Goal: Answer question/provide support

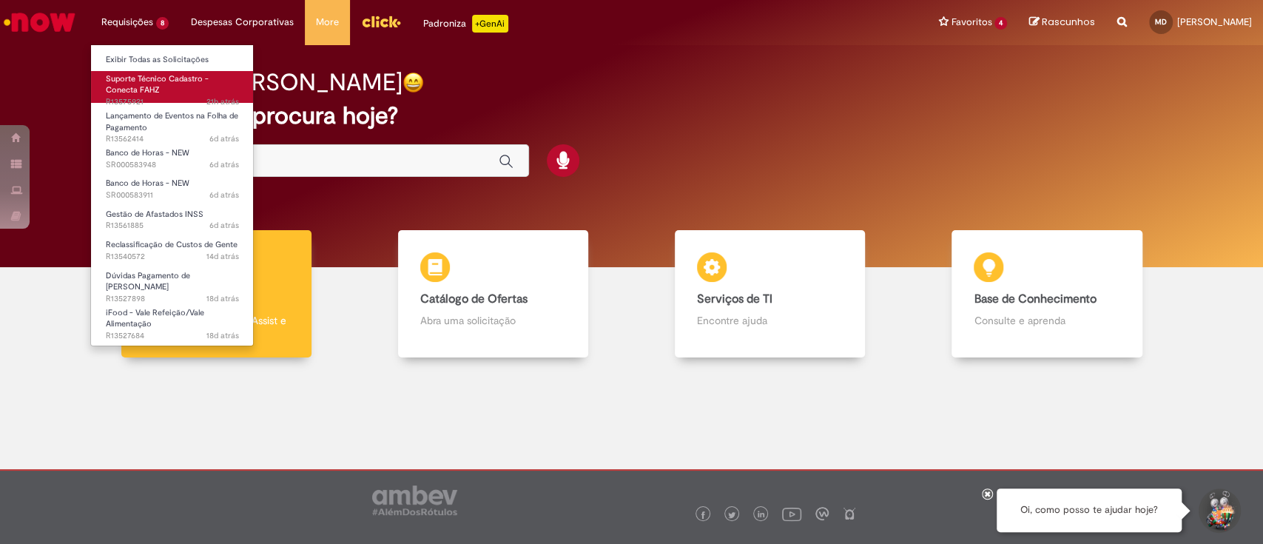
click at [121, 85] on span "Suporte Técnico Cadastro - Conecta FAHZ" at bounding box center [157, 84] width 103 height 23
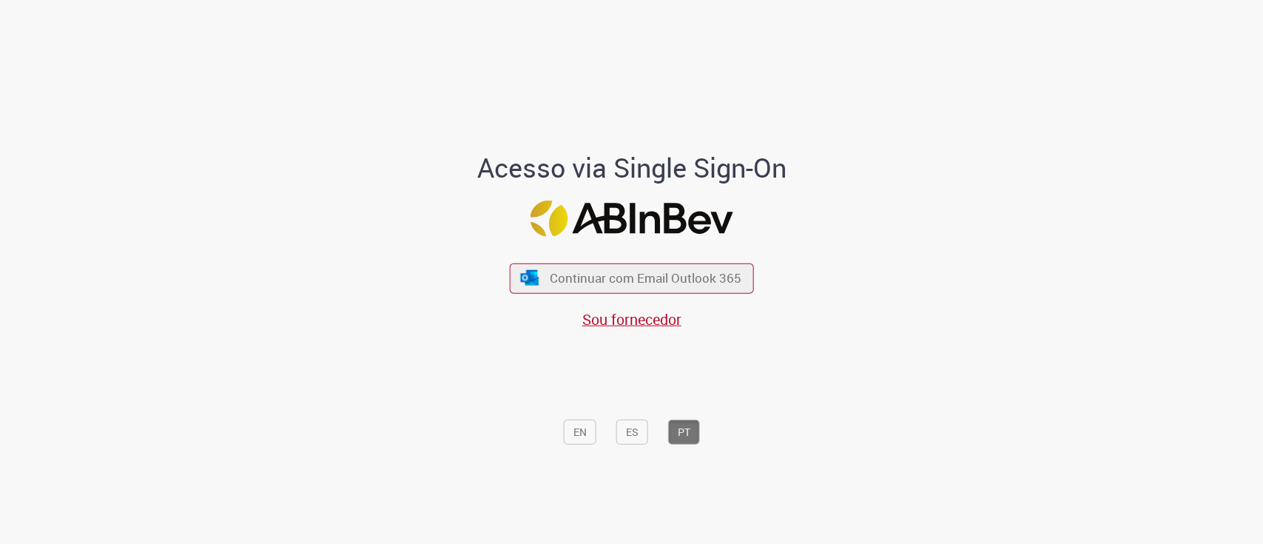
click at [727, 259] on div "Continuar com Email Outlook 365 Sou fornecedor" at bounding box center [632, 288] width 244 height 82
click at [721, 271] on span "Continuar com Email Outlook 365" at bounding box center [645, 277] width 195 height 17
click at [586, 287] on button "Continuar com Email Outlook 365" at bounding box center [631, 278] width 249 height 31
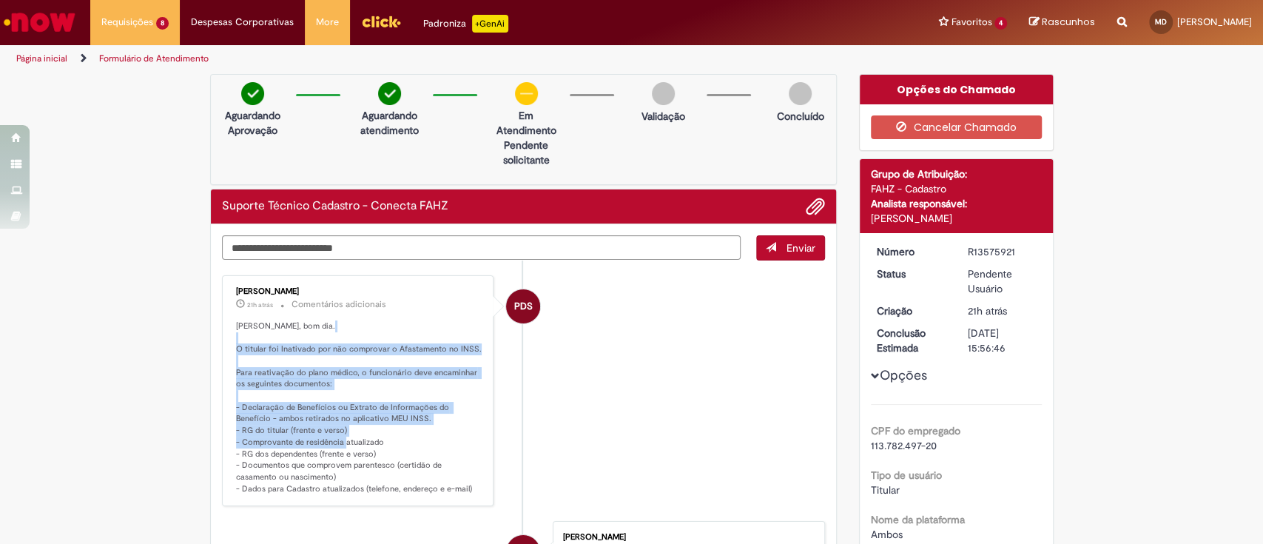
drag, startPoint x: 228, startPoint y: 352, endPoint x: 341, endPoint y: 440, distance: 143.5
click at [341, 440] on p "Olá Mariana, bom dia. O titular foi Inativado por não comprovar o Afastamento n…" at bounding box center [359, 407] width 246 height 175
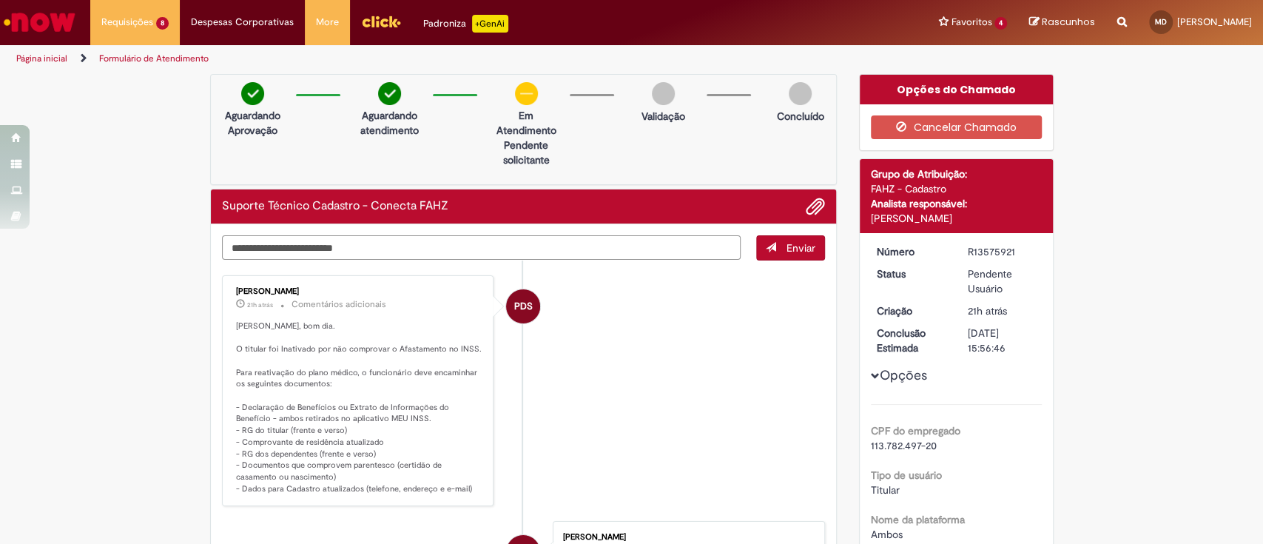
click at [416, 241] on textarea "Digite sua mensagem aqui..." at bounding box center [482, 247] width 520 height 25
type textarea "**********"
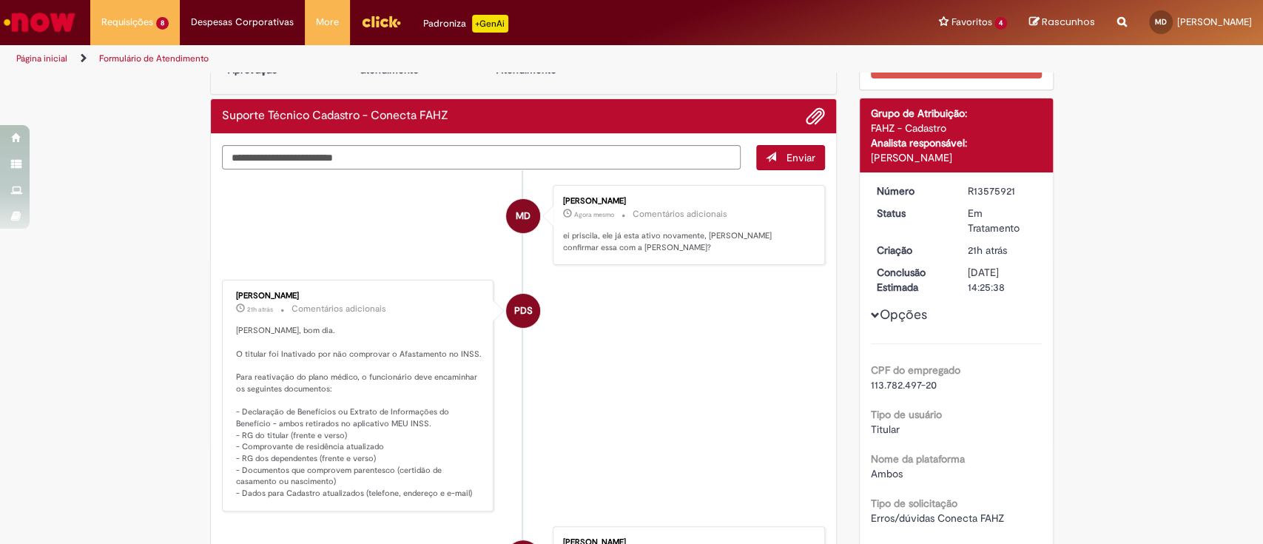
scroll to position [78, 0]
